Goal: Information Seeking & Learning: Learn about a topic

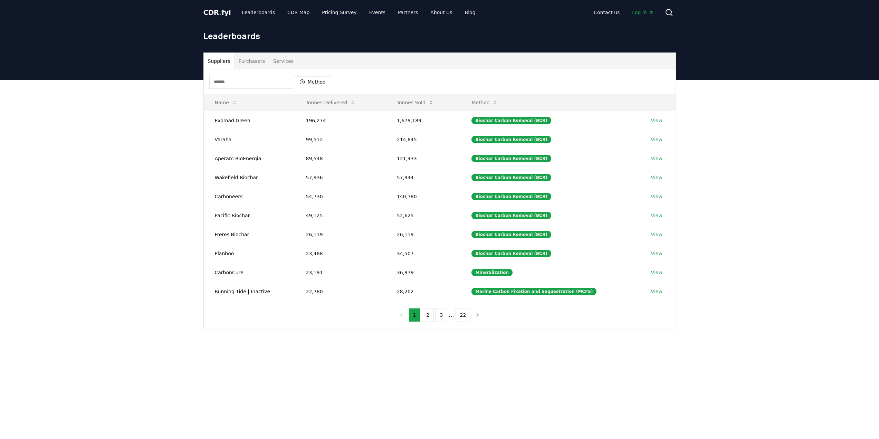
click at [255, 60] on button "Purchasers" at bounding box center [251, 61] width 35 height 17
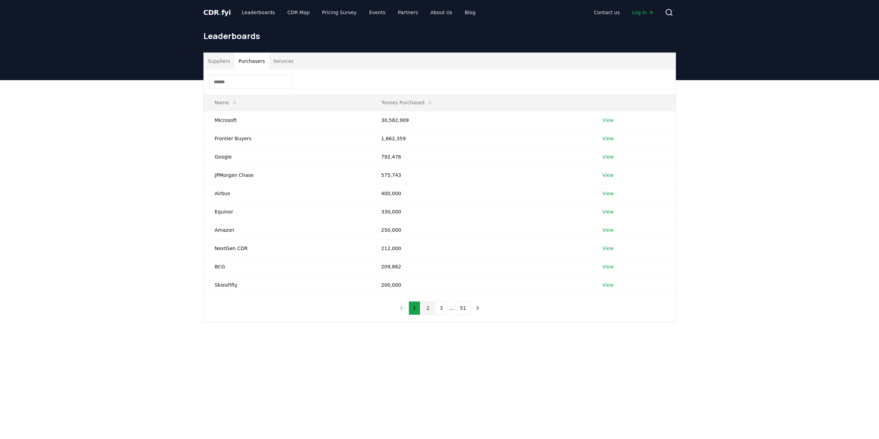
click at [428, 308] on button "2" at bounding box center [428, 308] width 12 height 14
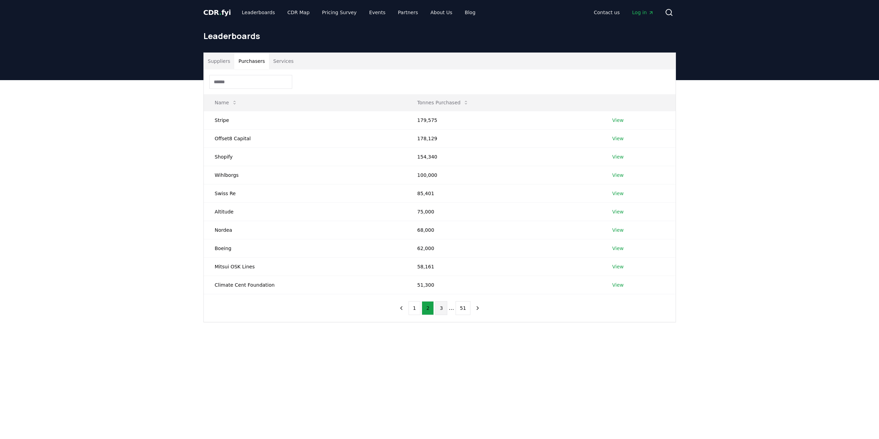
click at [444, 309] on button "3" at bounding box center [441, 308] width 12 height 14
click at [280, 63] on button "Services" at bounding box center [283, 61] width 29 height 17
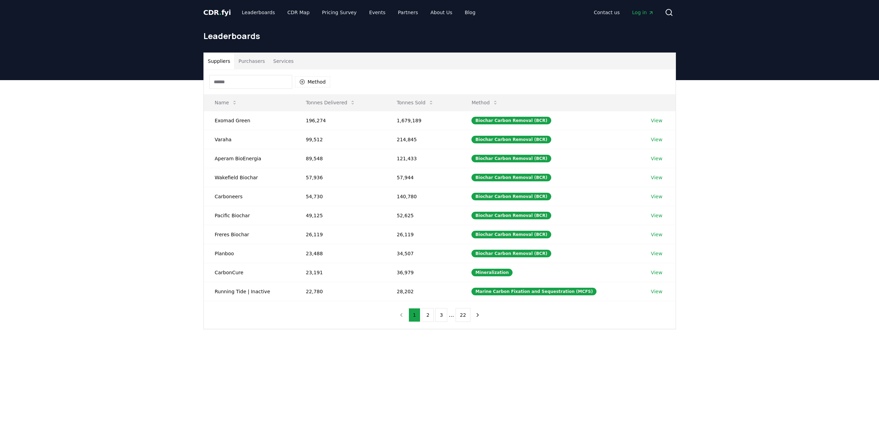
click at [217, 61] on button "Suppliers" at bounding box center [219, 61] width 31 height 17
click at [292, 15] on link "CDR Map" at bounding box center [298, 12] width 33 height 12
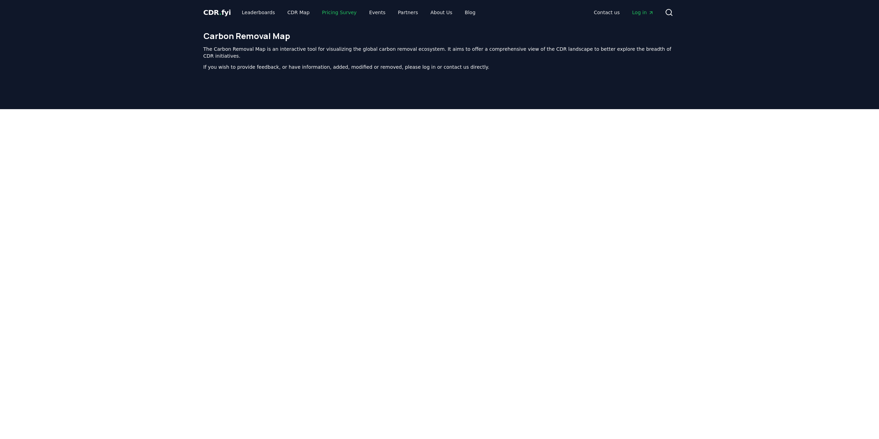
click at [337, 11] on link "Pricing Survey" at bounding box center [340, 12] width 46 height 12
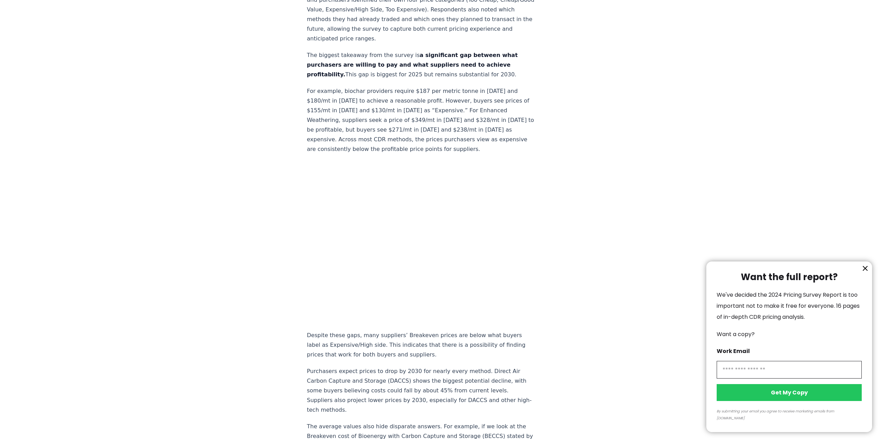
scroll to position [373, 0]
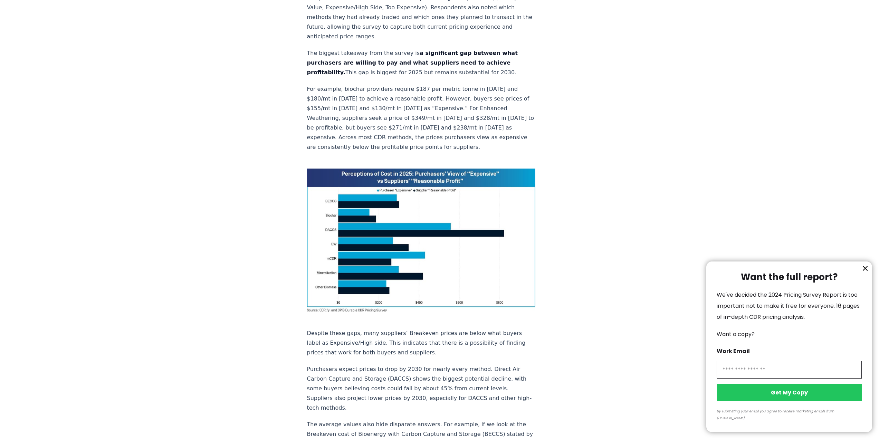
click at [869, 273] on icon "information" at bounding box center [865, 268] width 8 height 8
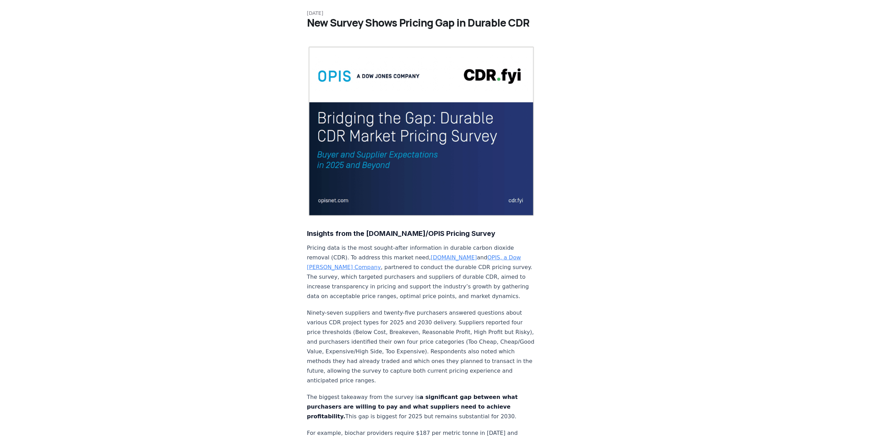
scroll to position [0, 0]
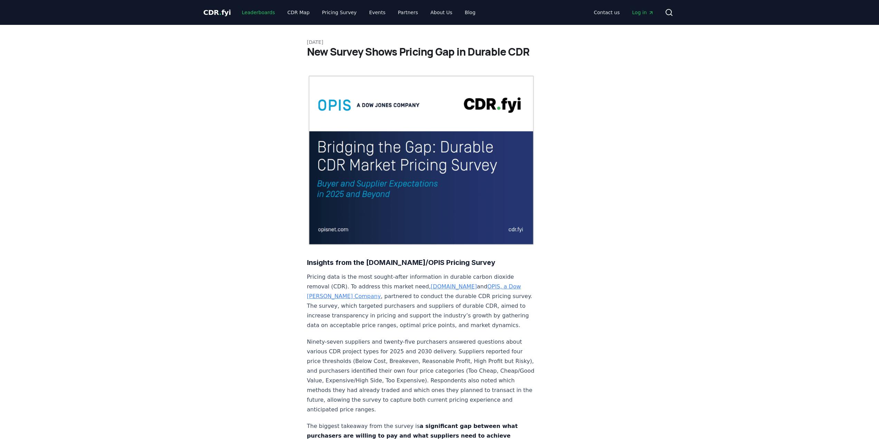
click at [252, 13] on link "Leaderboards" at bounding box center [258, 12] width 44 height 12
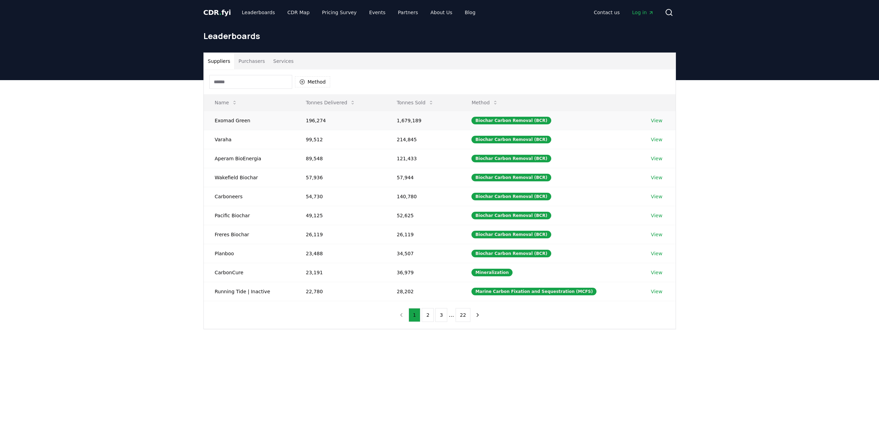
click at [231, 122] on td "Exomad Green" at bounding box center [249, 120] width 91 height 19
click at [654, 121] on link "View" at bounding box center [656, 120] width 11 height 7
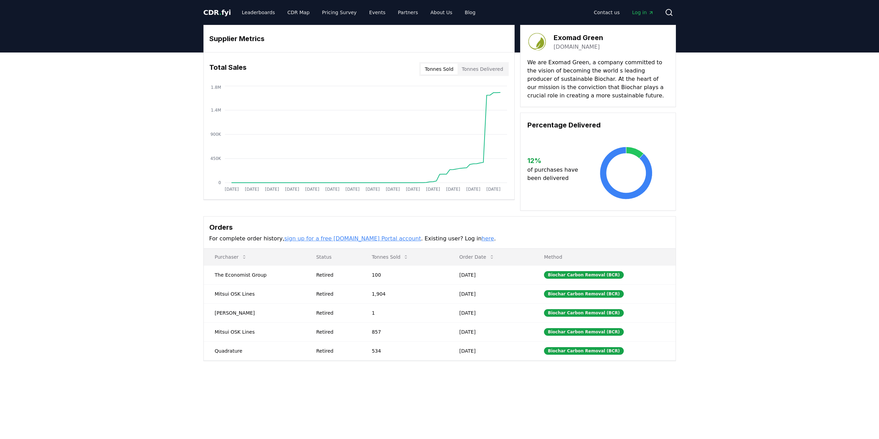
click at [440, 69] on button "Tonnes Sold" at bounding box center [439, 69] width 37 height 11
click at [477, 68] on button "Tonnes Delivered" at bounding box center [483, 69] width 50 height 11
click at [450, 68] on button "Tonnes Sold" at bounding box center [439, 69] width 37 height 11
click at [481, 69] on button "Tonnes Delivered" at bounding box center [483, 69] width 50 height 11
click at [587, 49] on link "[DOMAIN_NAME]" at bounding box center [577, 47] width 46 height 8
